Goal: Task Accomplishment & Management: Use online tool/utility

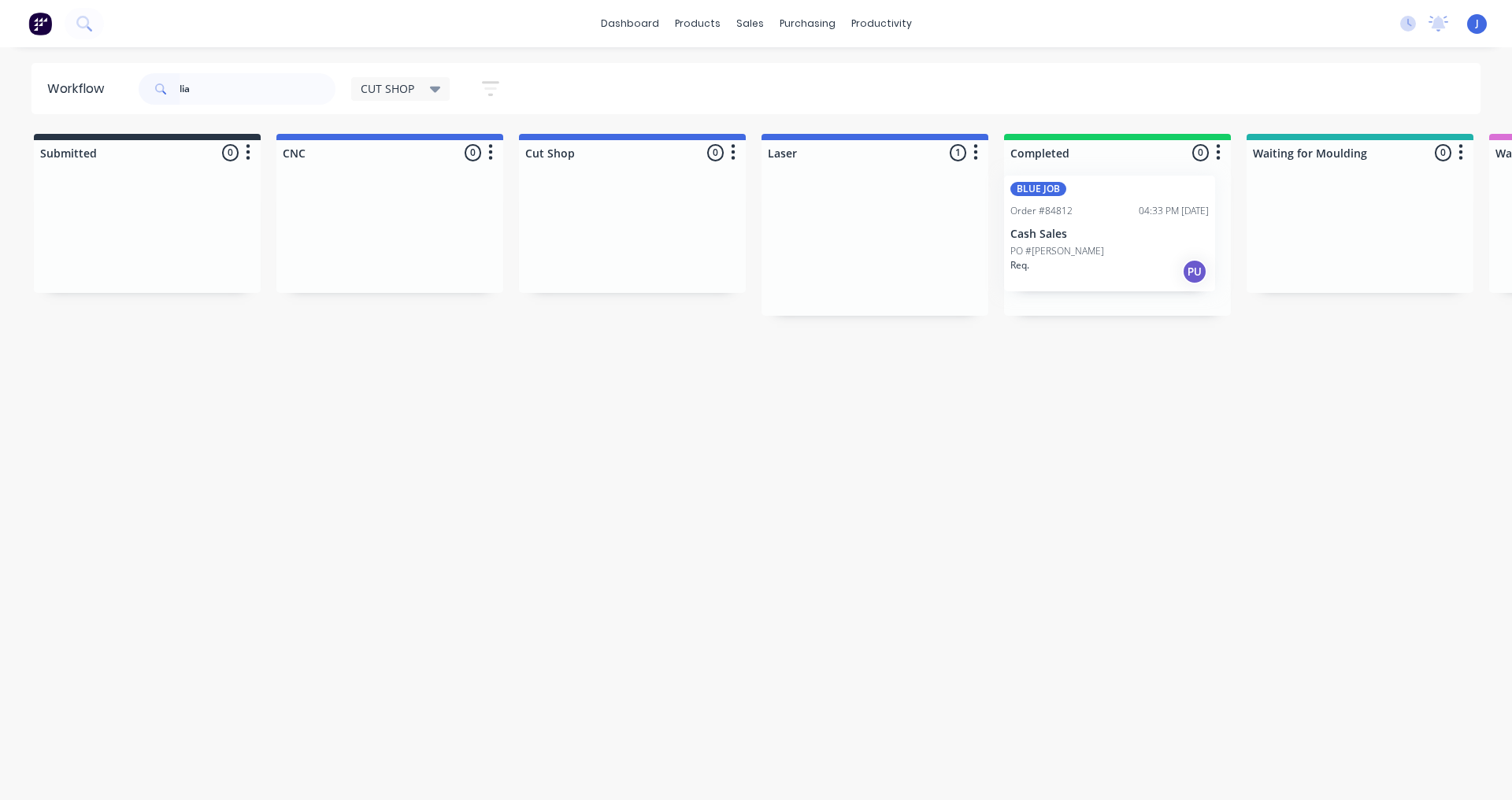
drag, startPoint x: 826, startPoint y: 253, endPoint x: 1071, endPoint y: 247, distance: 245.1
type input "lia"
click at [1071, 247] on div at bounding box center [1117, 245] width 227 height 141
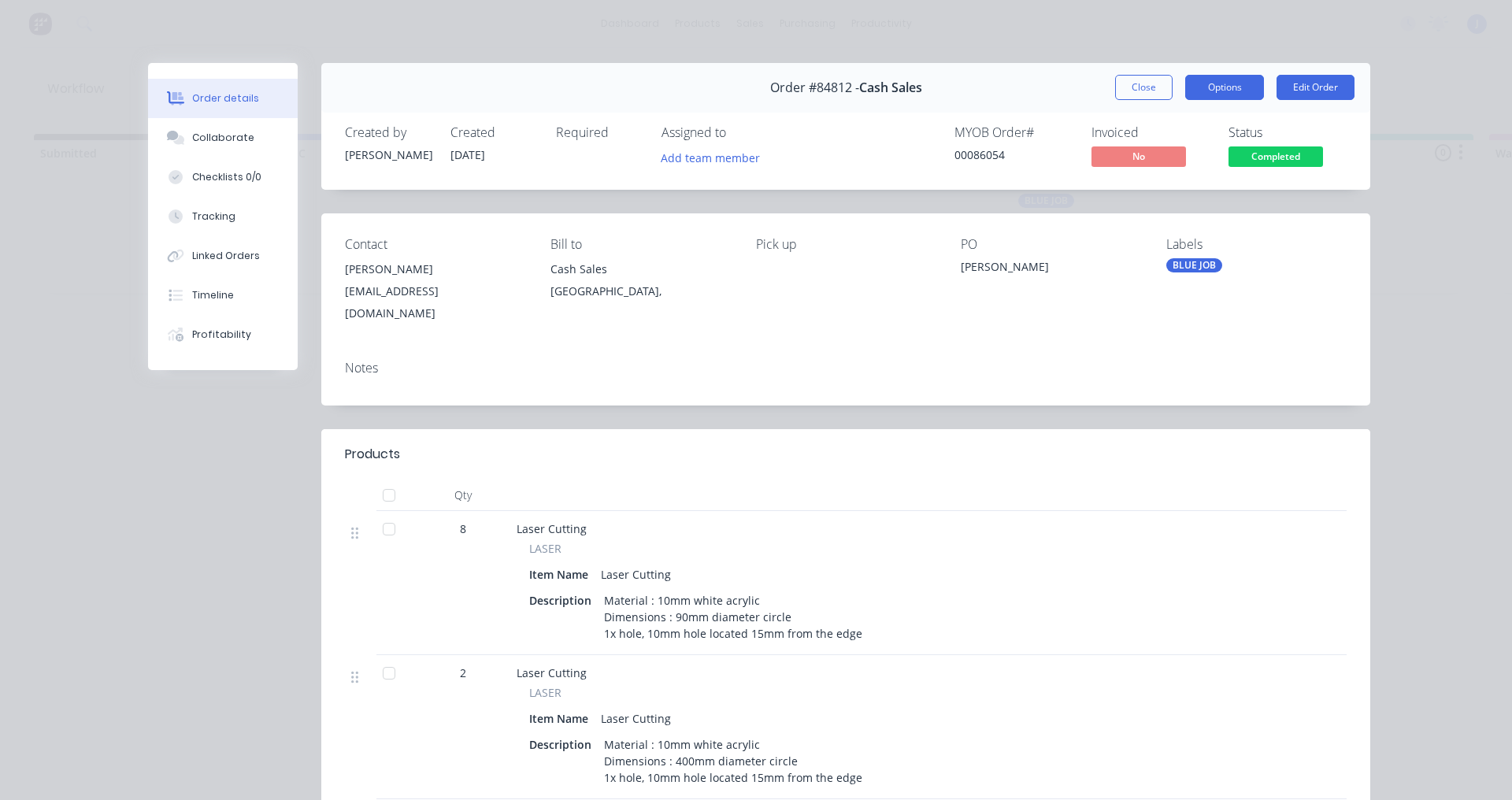
click at [1236, 95] on button "Options" at bounding box center [1224, 88] width 79 height 25
click at [732, 163] on button "Add team member" at bounding box center [711, 157] width 116 height 22
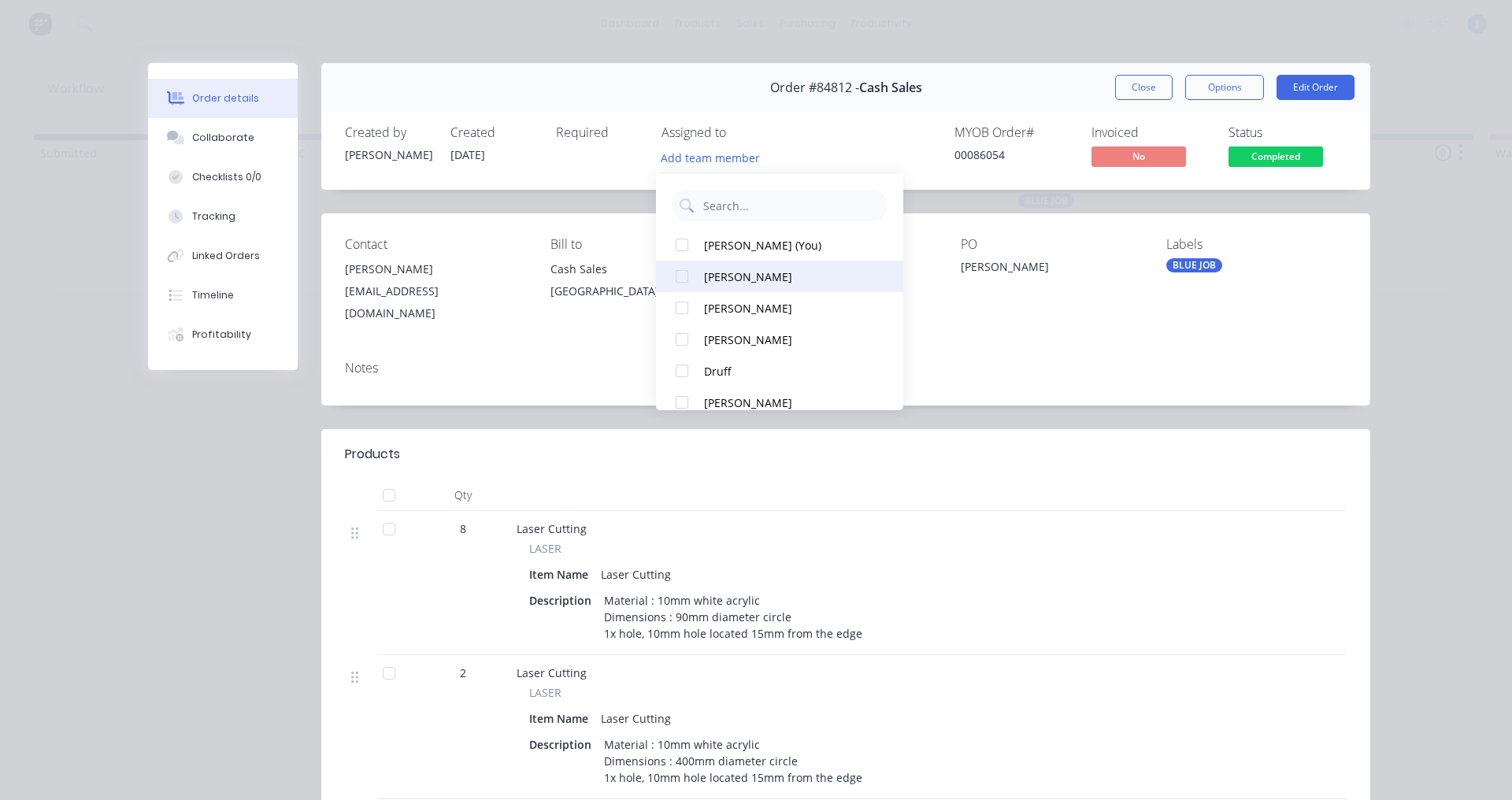
click at [683, 280] on div at bounding box center [682, 276] width 32 height 32
click at [607, 461] on header "Products" at bounding box center [845, 454] width 1049 height 50
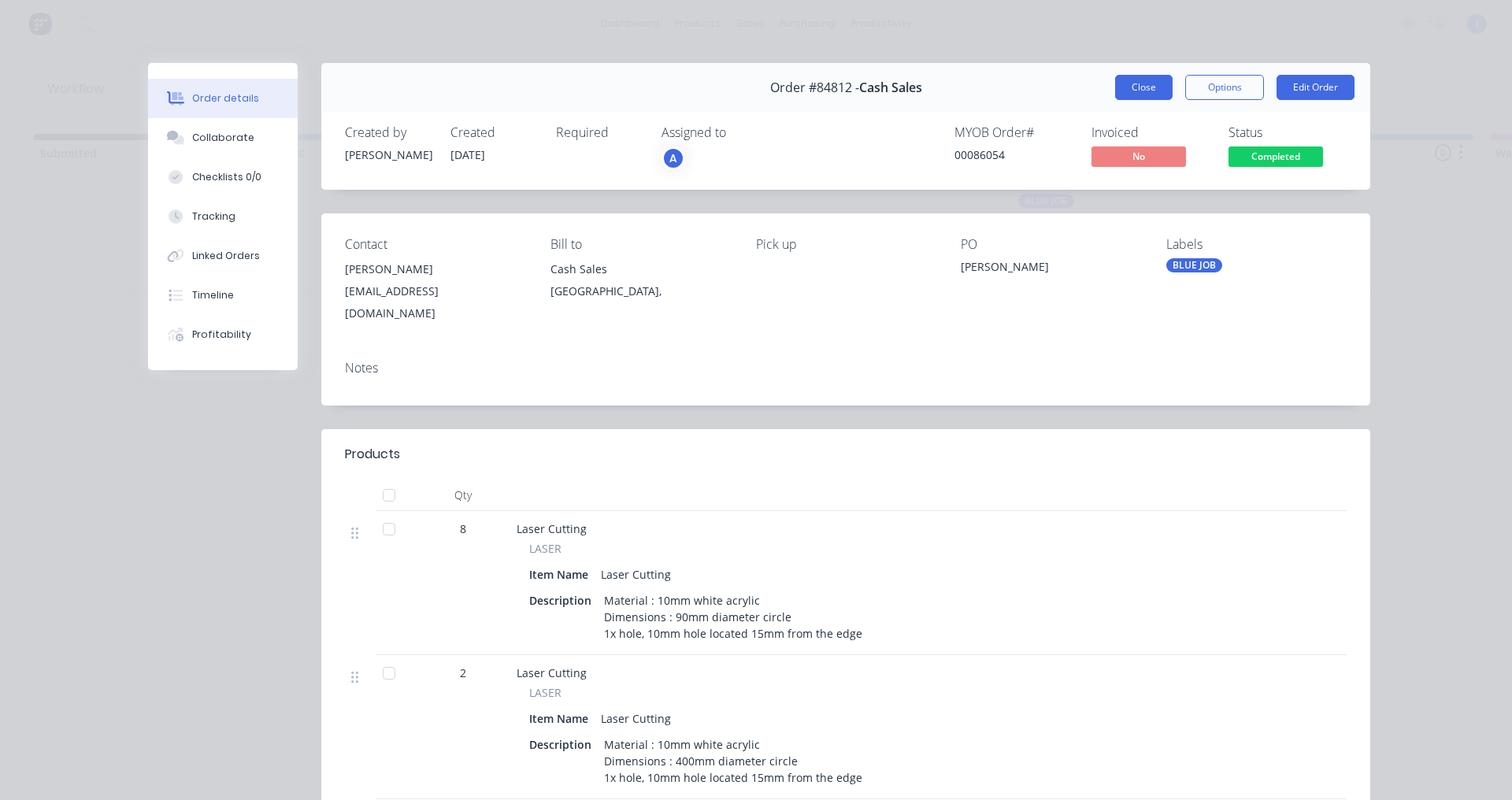
click at [1126, 94] on button "Close" at bounding box center [1144, 88] width 57 height 25
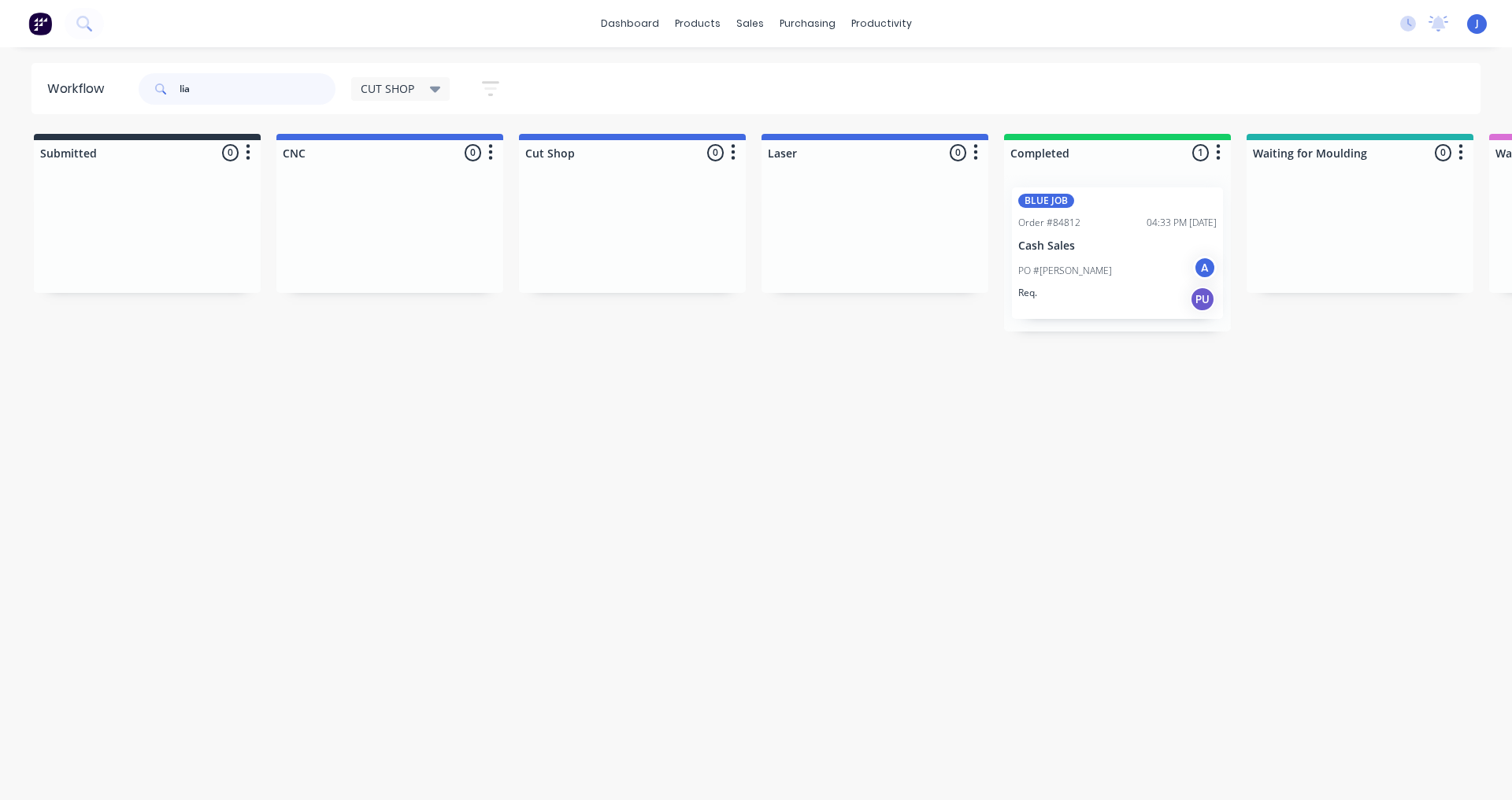
drag, startPoint x: 220, startPoint y: 81, endPoint x: 34, endPoint y: 80, distance: 186.0
click at [56, 76] on header "Workflow lia CUT SHOP Save new view None edit CUT SHOP (Default) edit DISPATCH …" at bounding box center [757, 88] width 1450 height 51
